Goal: Task Accomplishment & Management: Complete application form

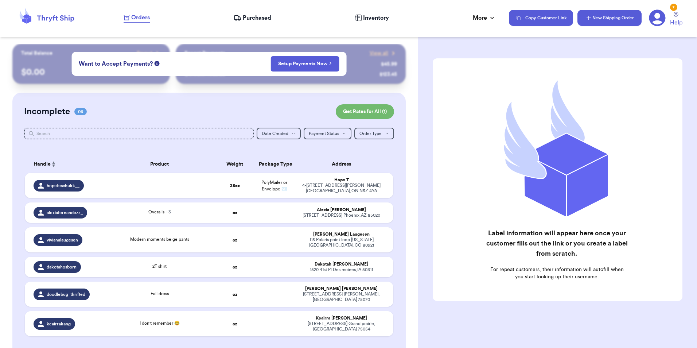
click at [592, 23] on button "New Shipping Order" at bounding box center [609, 18] width 64 height 16
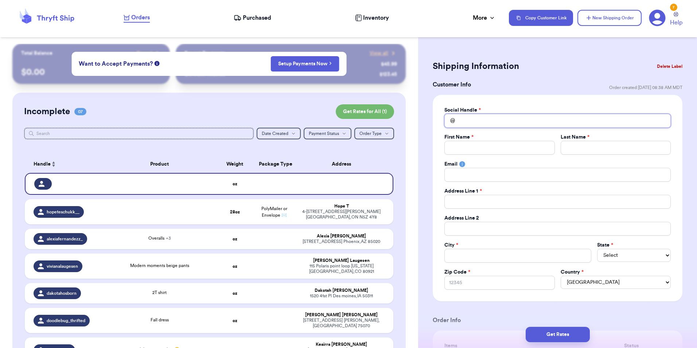
click at [485, 119] on input "Total Amount Paid" at bounding box center [557, 121] width 226 height 14
type input "b"
type input "br"
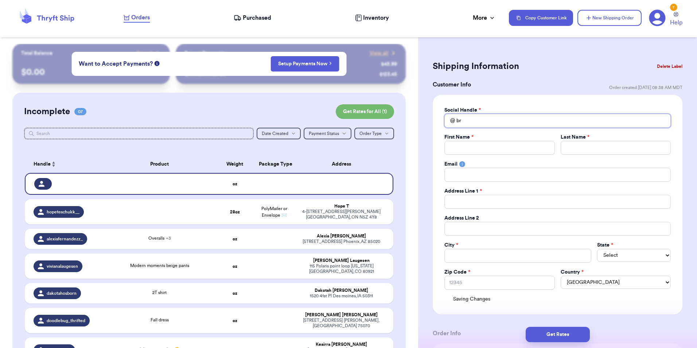
type input "bra"
type input "br"
type input "bre"
type input "bren"
type input "brend"
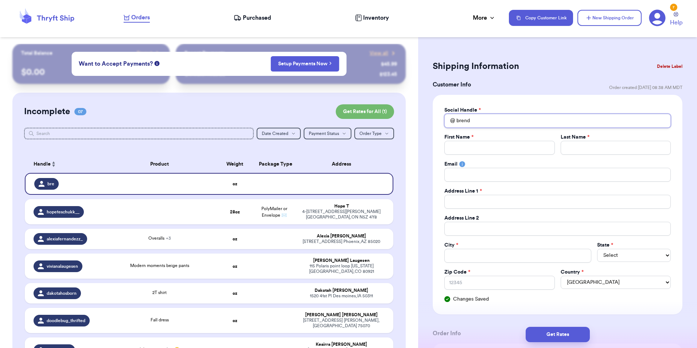
type input "[PERSON_NAME]"
type input "B"
type input "Br"
type input "Bre"
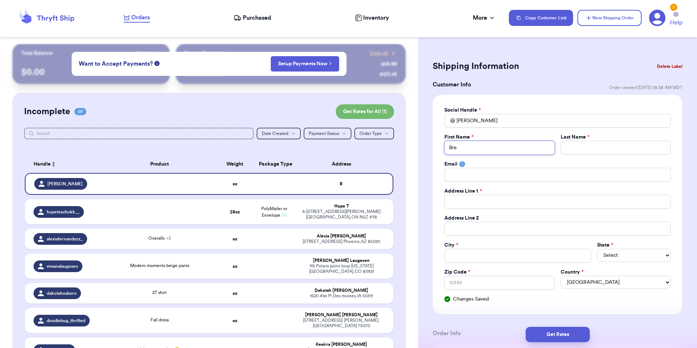
type input "Bren"
type input "Brend"
type input "[PERSON_NAME]"
type input "H"
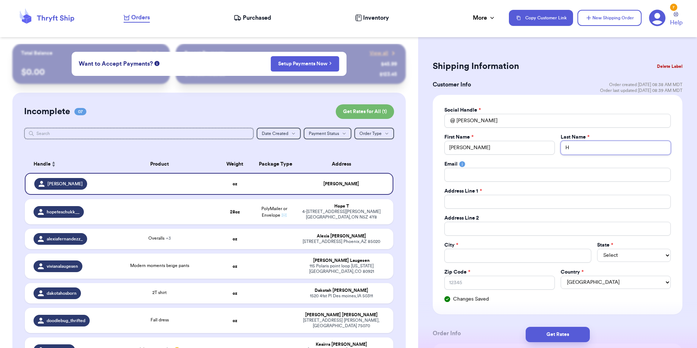
type input "He"
type input "Her"
type input "Herm"
type input "Hermo"
type input "Hermor"
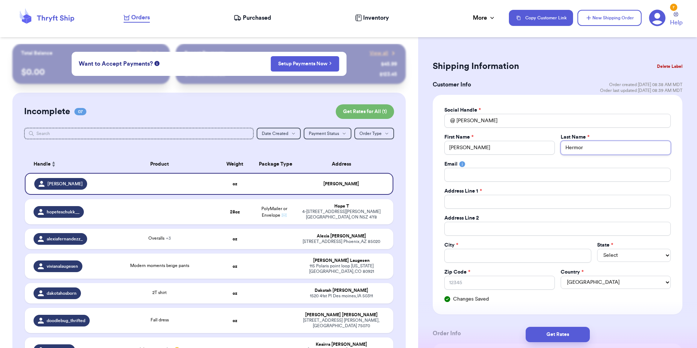
type input "Hermore"
type input "2"
type input "21"
type input "215"
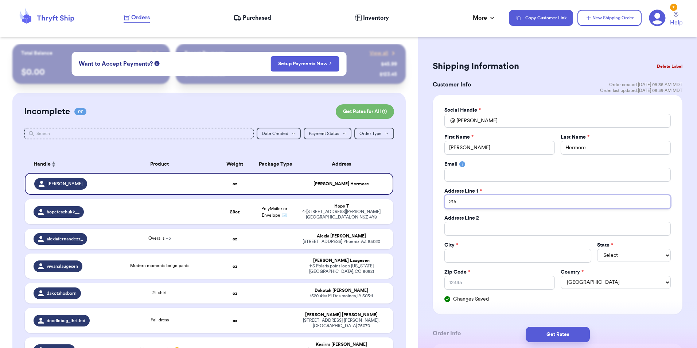
type input "215"
type input "215 W"
type input "215 W C"
type input "215 W Co"
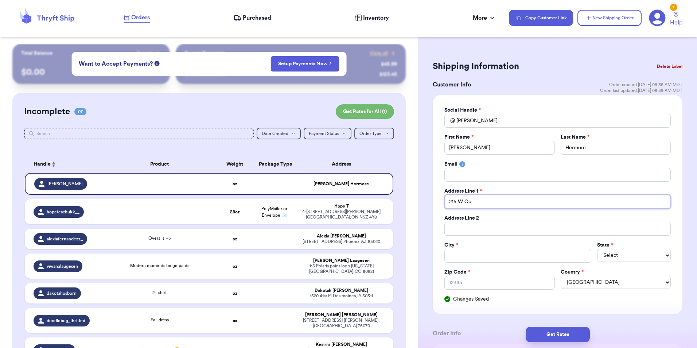
type input "[STREET_ADDRESS]"
type input "215 W [GEOGRAPHIC_DATA]"
type input "[STREET_ADDRESS]"
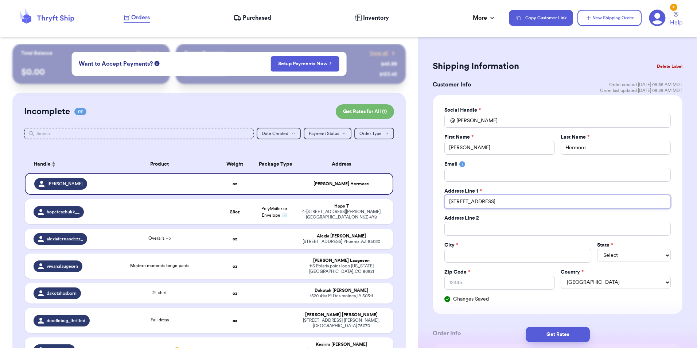
type input "[STREET_ADDRESS]"
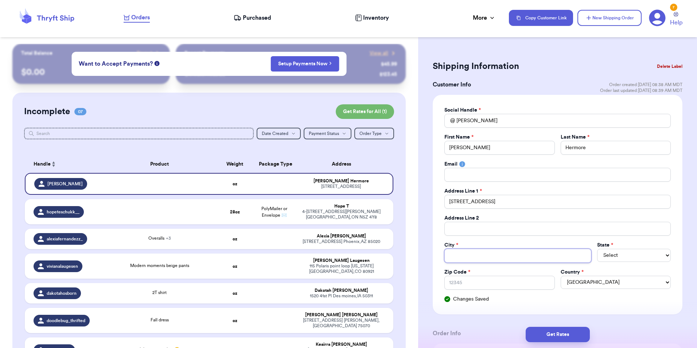
type input "L"
type input "La"
type input "Laf"
type input "Lafa"
type input "Lafay"
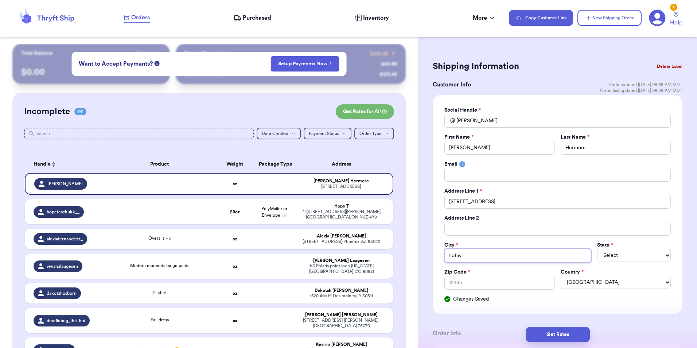
type input "[PERSON_NAME]"
type input "Lafayet"
type input "[PERSON_NAME]"
type input "[GEOGRAPHIC_DATA]"
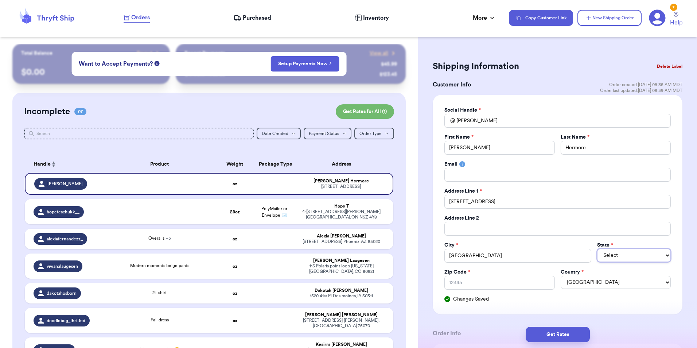
select select "CA"
select select "CO"
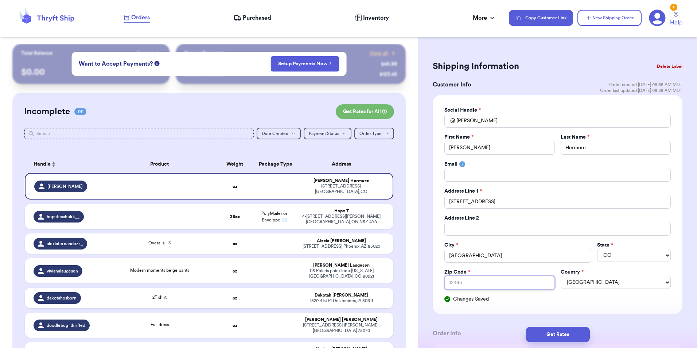
type input "8"
type input "80"
type input "800"
type input "8002"
type input "80026"
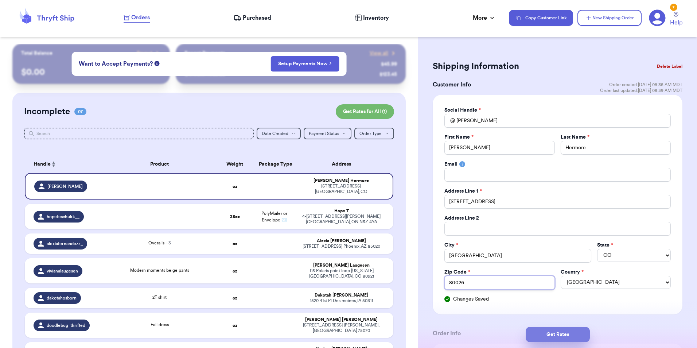
type input "80026"
click at [561, 335] on button "Get Rates" at bounding box center [558, 334] width 64 height 15
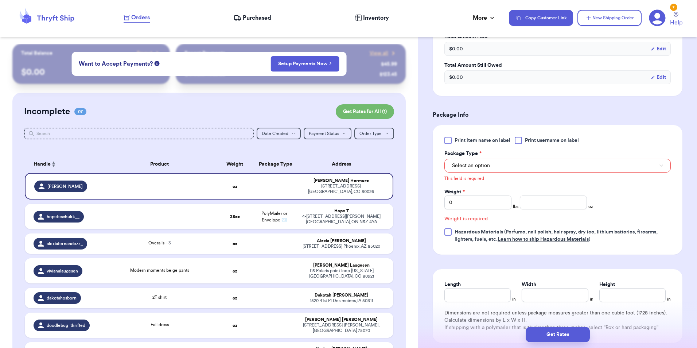
scroll to position [269, 0]
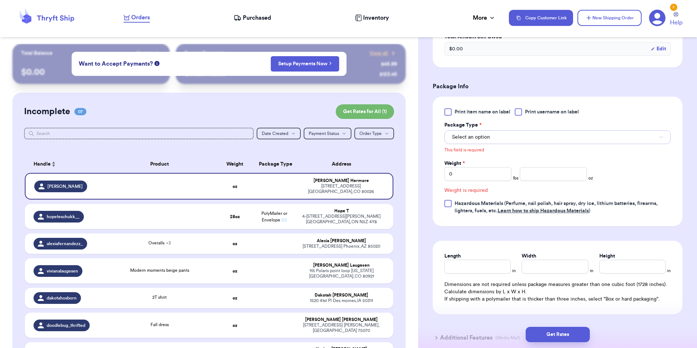
click at [506, 138] on button "Select an option" at bounding box center [557, 137] width 226 height 14
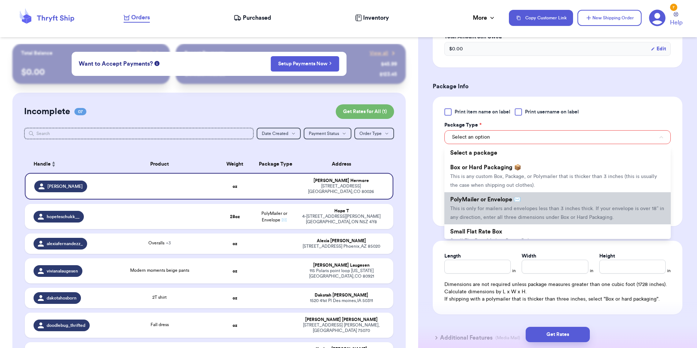
click at [510, 205] on li "PolyMailer or Envelope ✉️ This is only for mailers and envelopes less than 3 in…" at bounding box center [557, 208] width 226 height 32
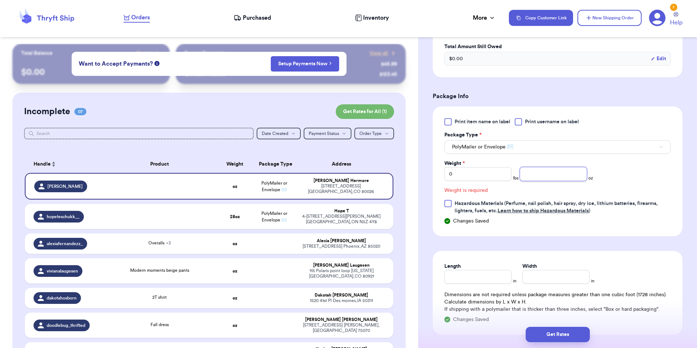
click at [522, 176] on input "number" at bounding box center [553, 174] width 67 height 14
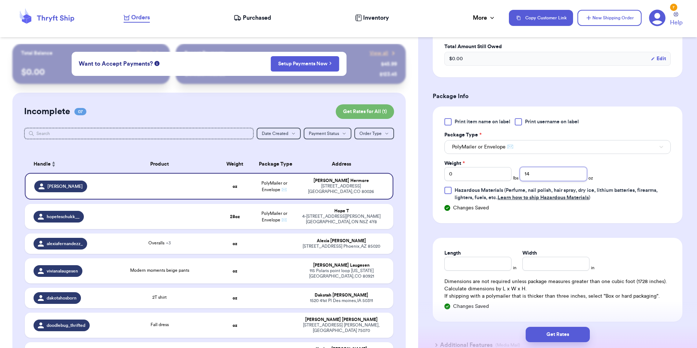
scroll to position [321, 0]
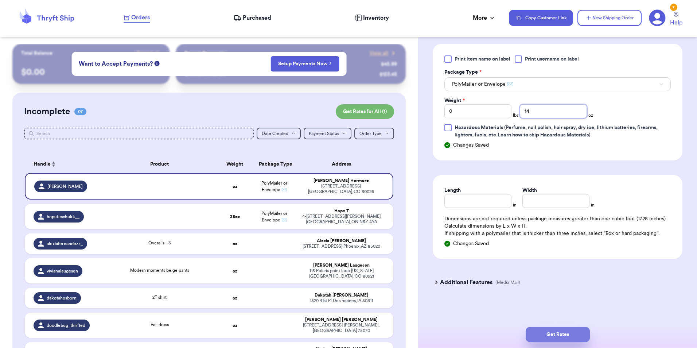
type input "14"
click at [559, 332] on button "Get Rates" at bounding box center [558, 334] width 64 height 15
